Goal: Task Accomplishment & Management: Manage account settings

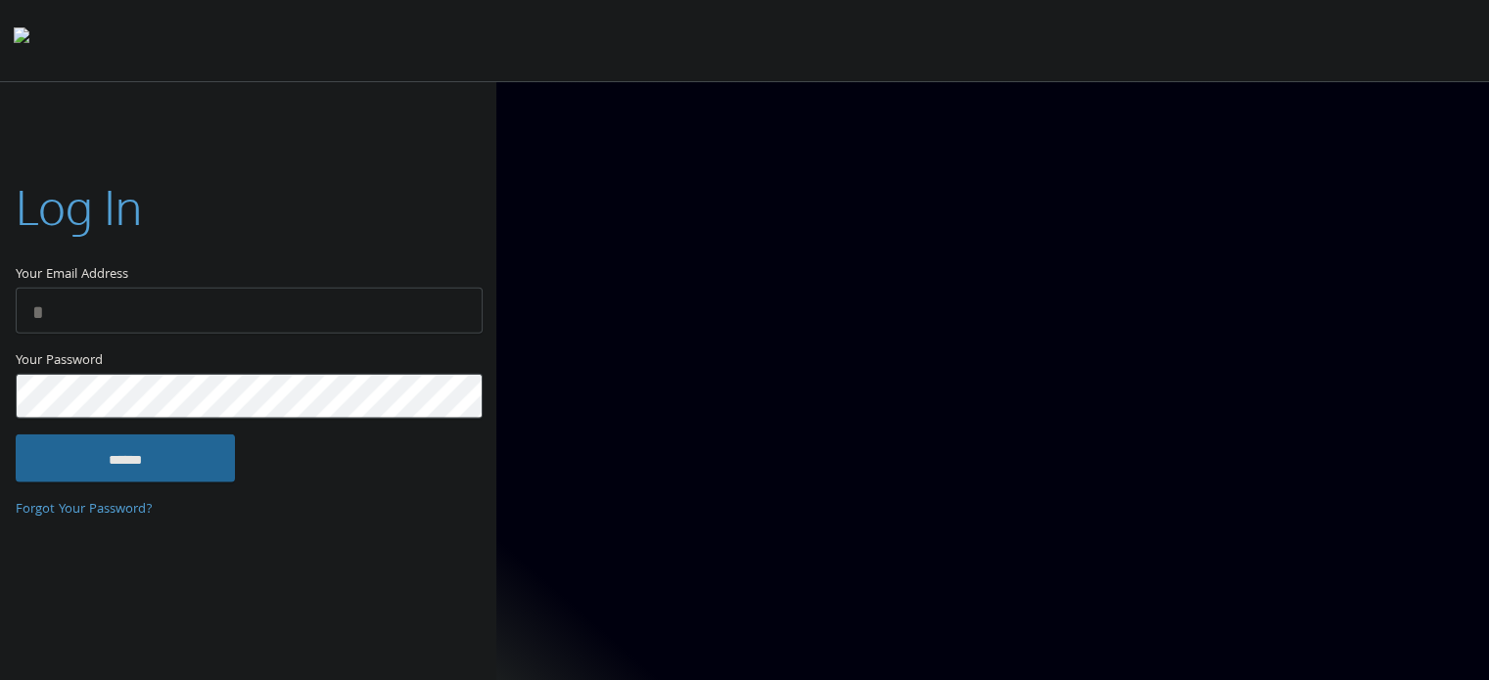
click at [419, 307] on input "Your Email Address" at bounding box center [249, 311] width 467 height 46
type input "**********"
click at [221, 455] on input "******" at bounding box center [125, 458] width 219 height 47
